Goal: Task Accomplishment & Management: Use online tool/utility

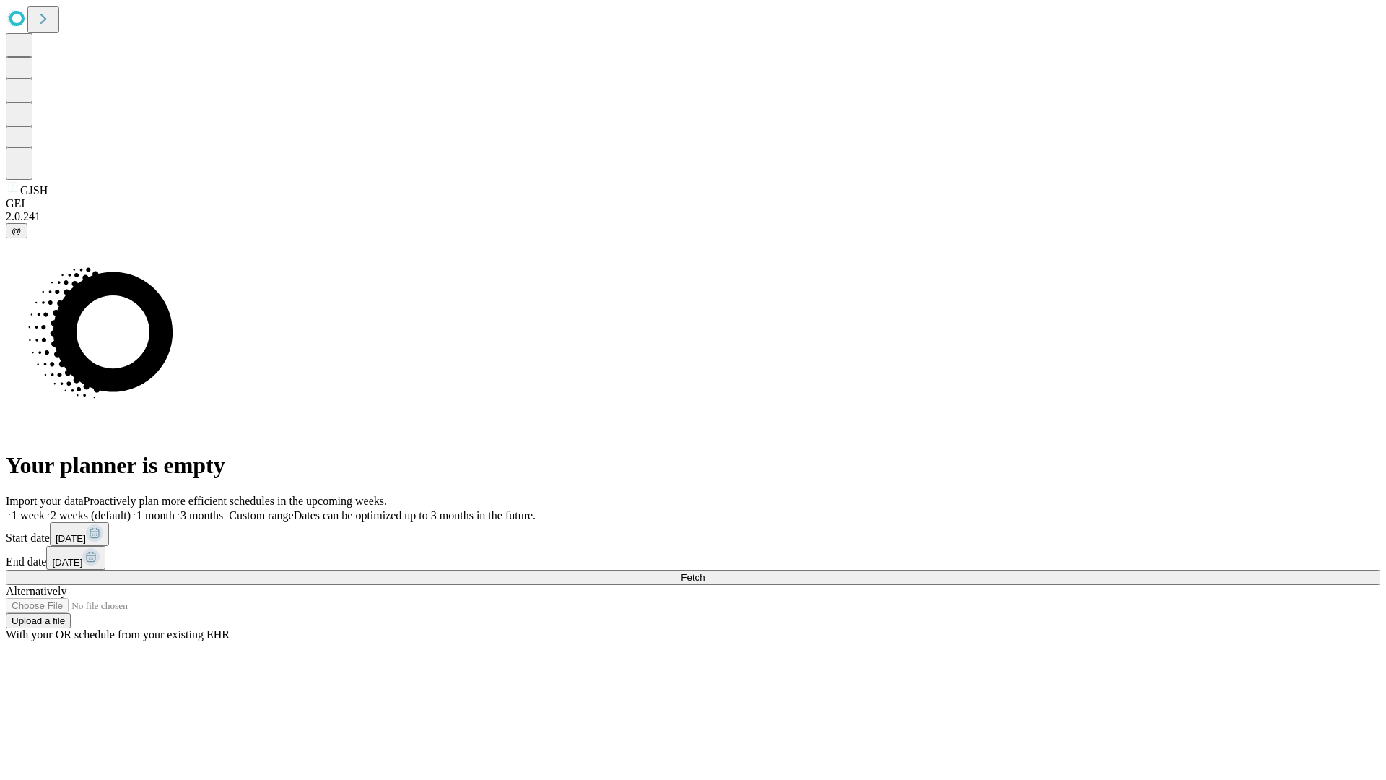
click at [704, 572] on span "Fetch" at bounding box center [693, 577] width 24 height 11
